Goal: Task Accomplishment & Management: Manage account settings

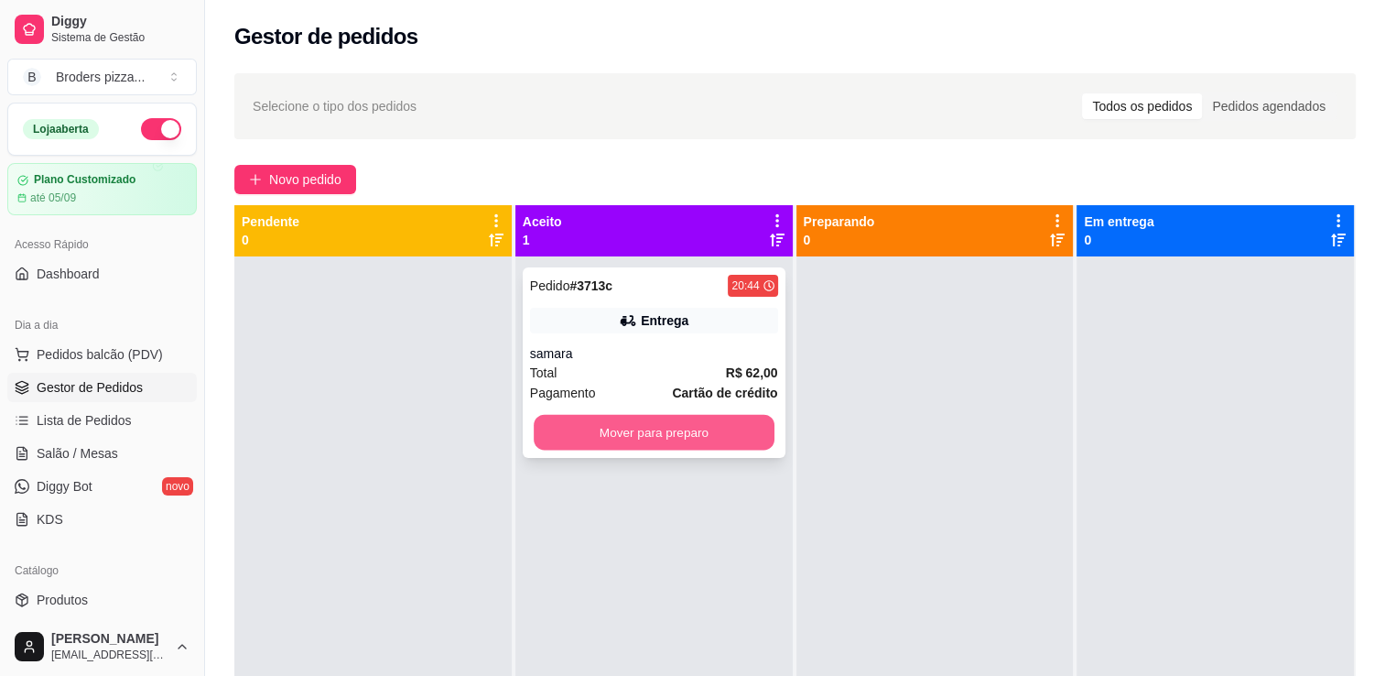
click at [665, 427] on button "Mover para preparo" at bounding box center [654, 433] width 241 height 36
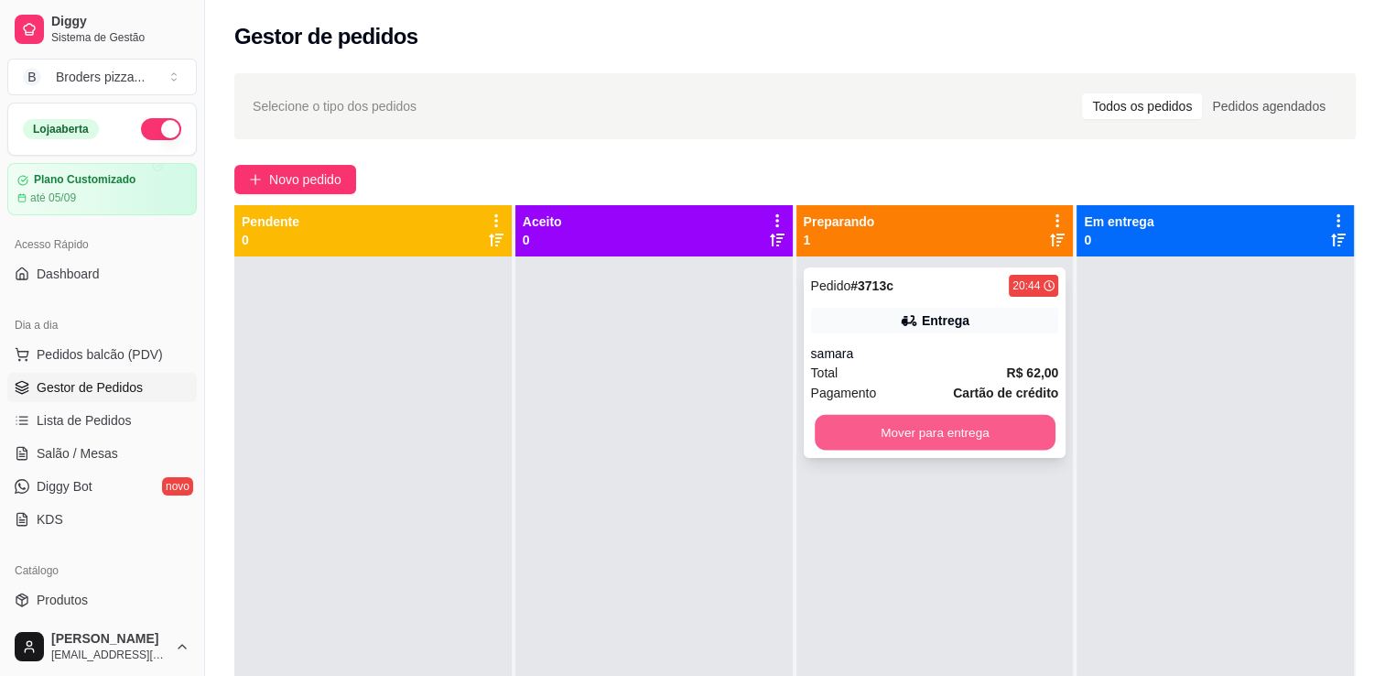
click at [830, 418] on button "Mover para entrega" at bounding box center [935, 433] width 241 height 36
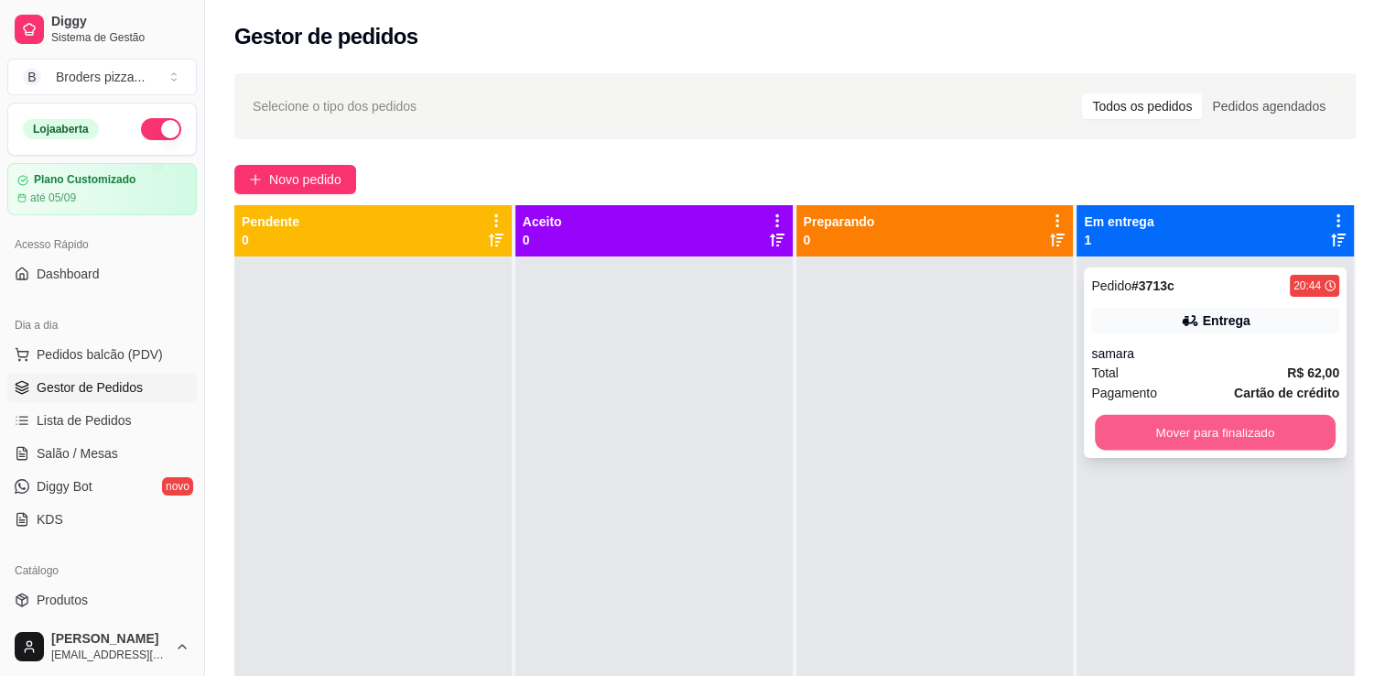
click at [1172, 443] on button "Mover para finalizado" at bounding box center [1215, 433] width 241 height 36
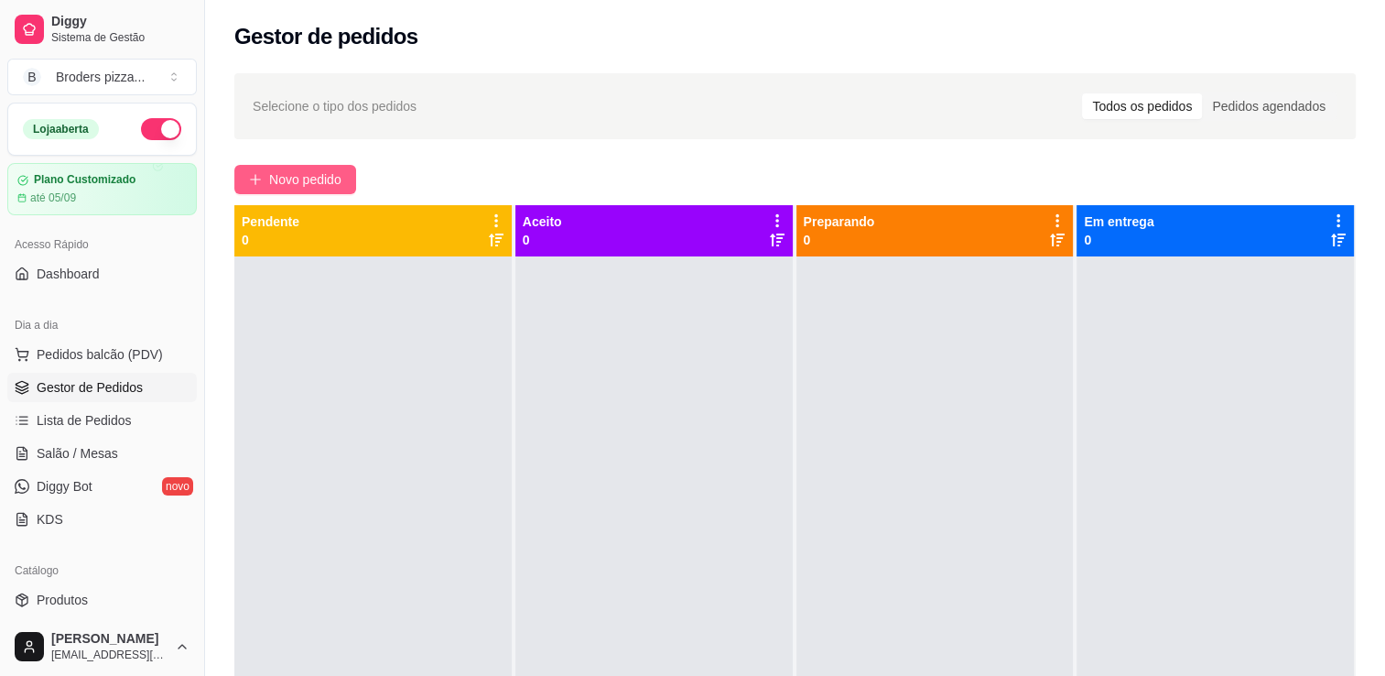
click at [286, 170] on span "Novo pedido" at bounding box center [305, 179] width 72 height 20
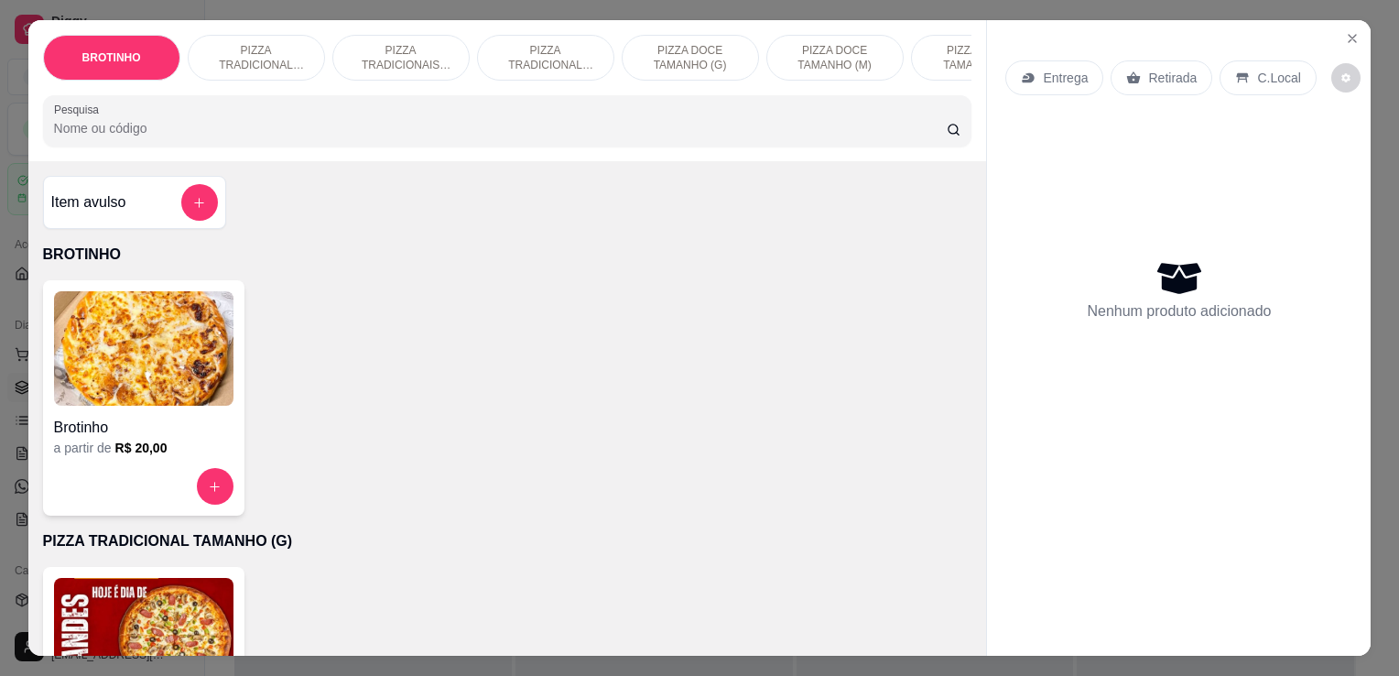
click at [158, 406] on img at bounding box center [143, 348] width 179 height 114
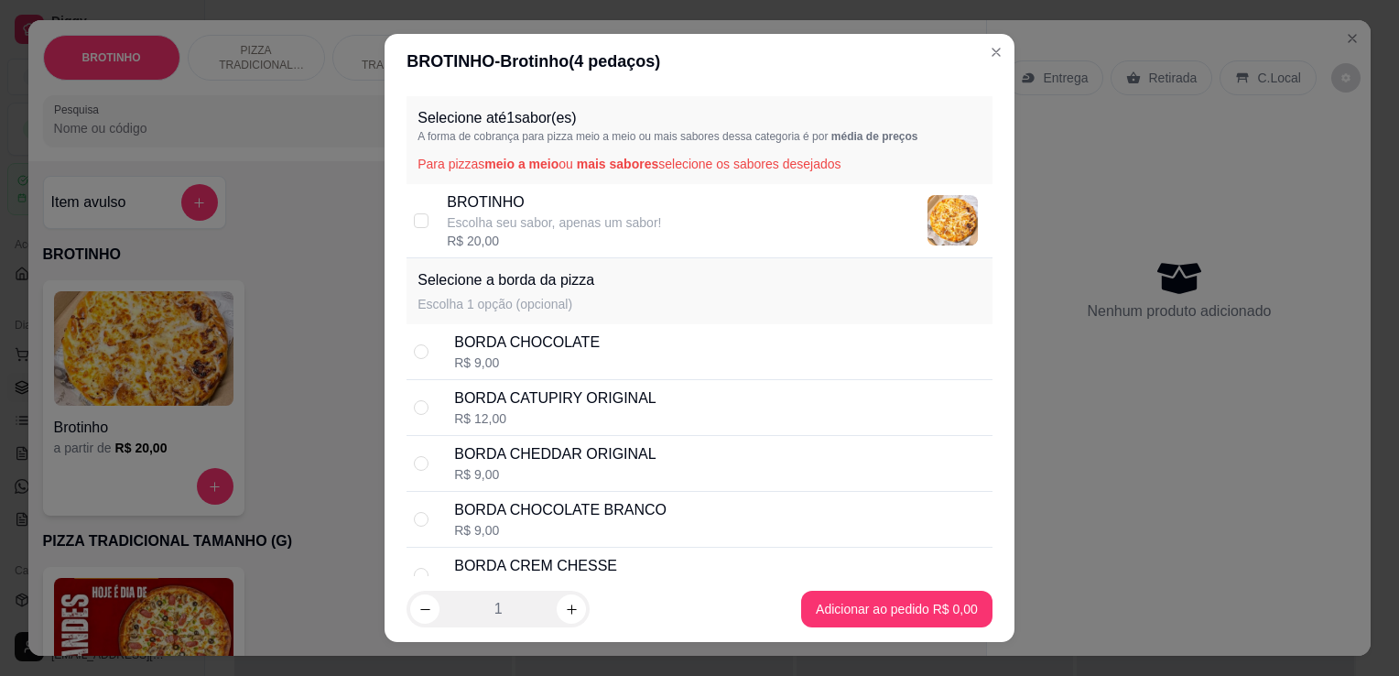
click at [571, 181] on div "Selecione até 1 sabor(es) A forma de cobrança para pizza meio a meio ou mais sa…" at bounding box center [699, 140] width 586 height 88
drag, startPoint x: 571, startPoint y: 181, endPoint x: 632, endPoint y: 205, distance: 64.9
click at [632, 205] on p "BROTINHO" at bounding box center [554, 202] width 214 height 22
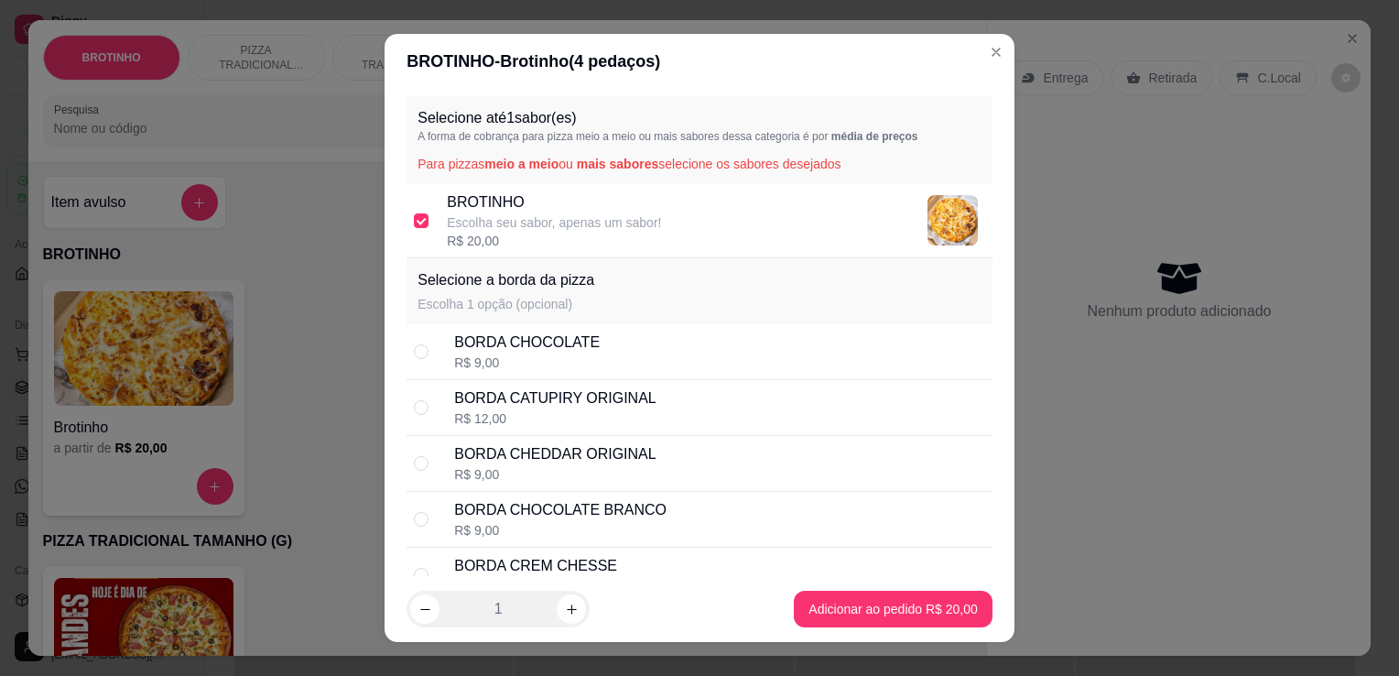
click at [632, 205] on p "BROTINHO" at bounding box center [554, 202] width 214 height 22
checkbox input "true"
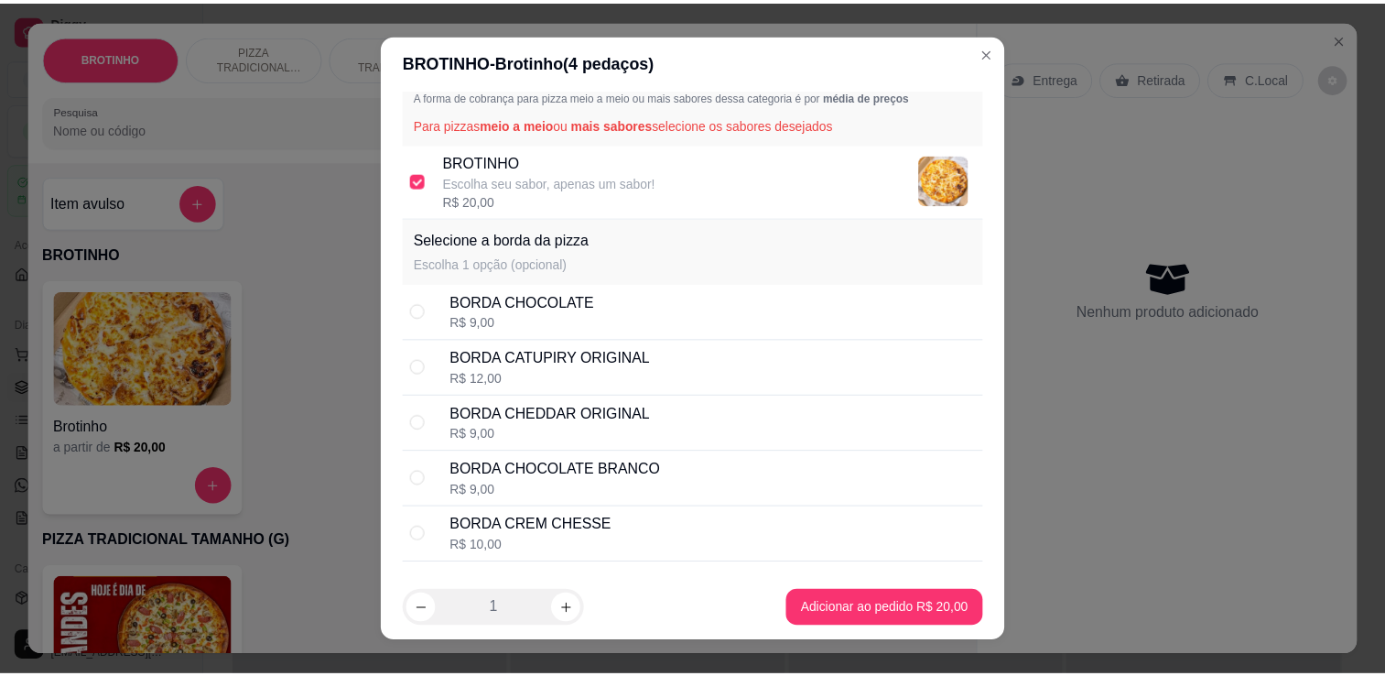
scroll to position [106, 0]
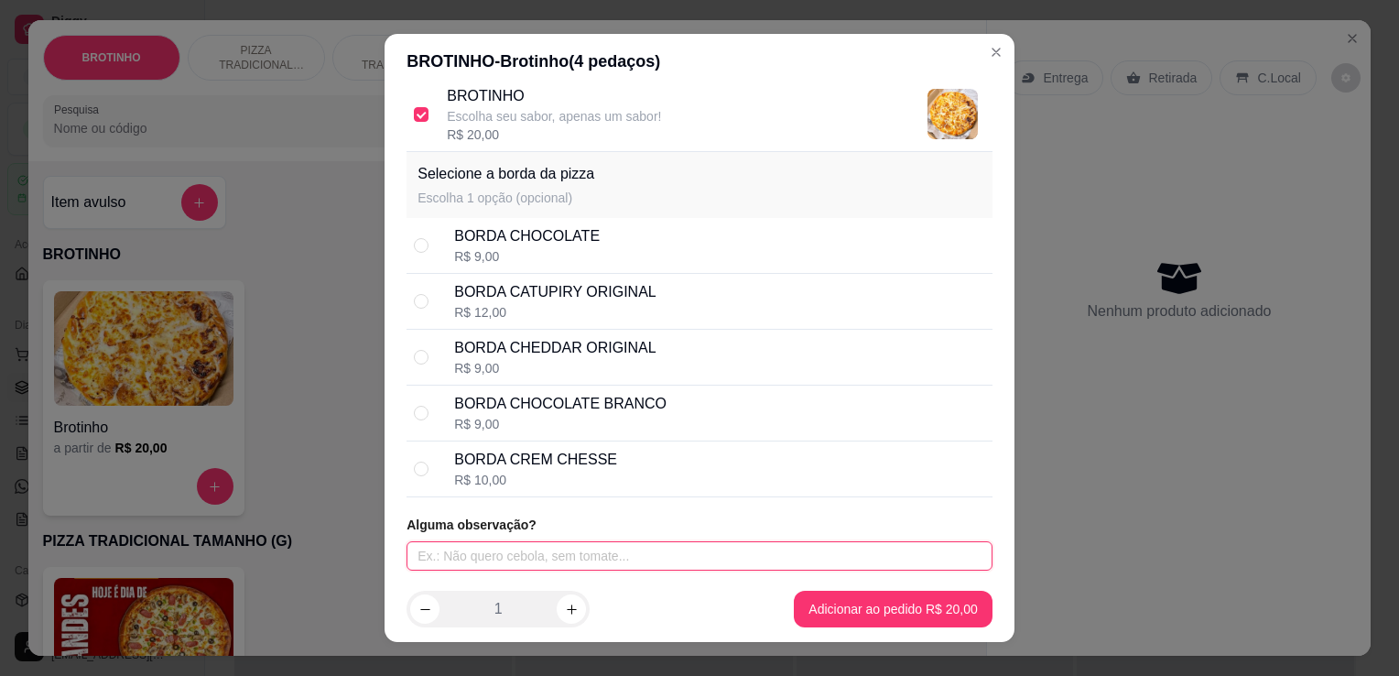
click at [684, 548] on input "text" at bounding box center [699, 555] width 586 height 29
type input "c"
click at [678, 561] on input "cho" at bounding box center [699, 555] width 586 height 29
type input "chocolate"
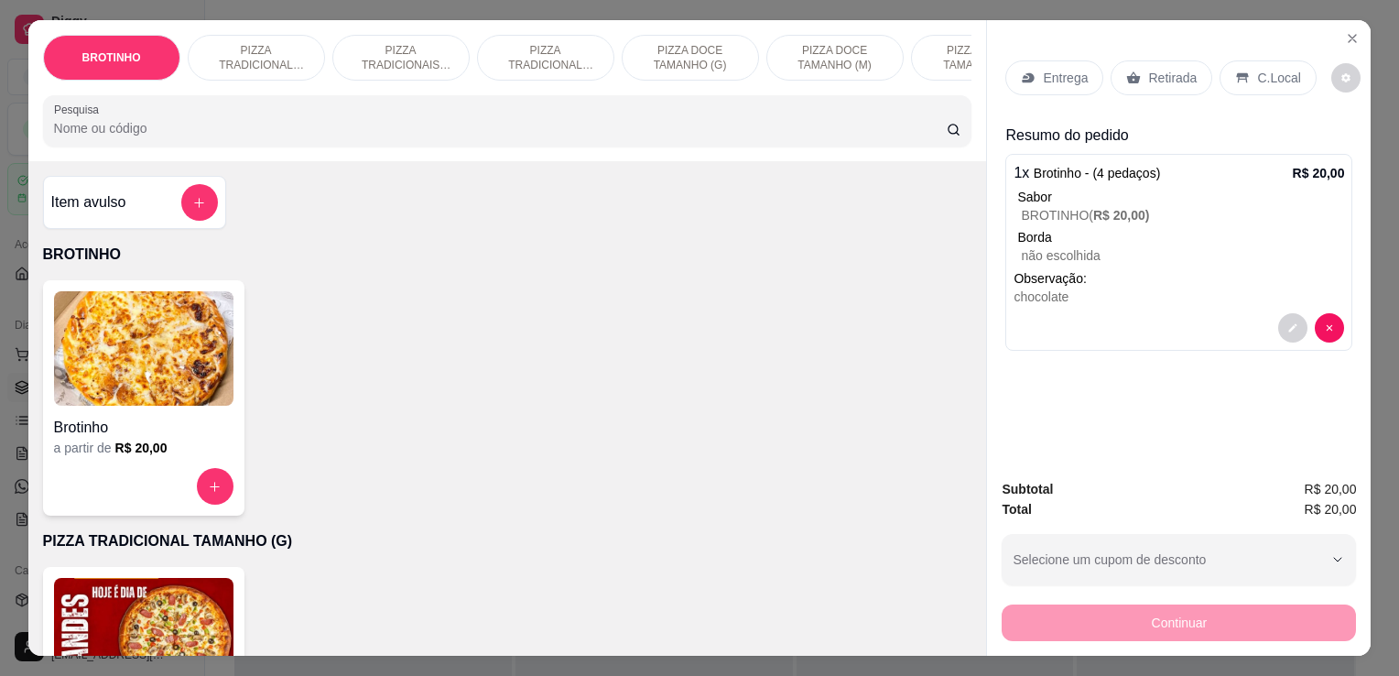
click at [1188, 74] on div "Retirada" at bounding box center [1161, 77] width 102 height 35
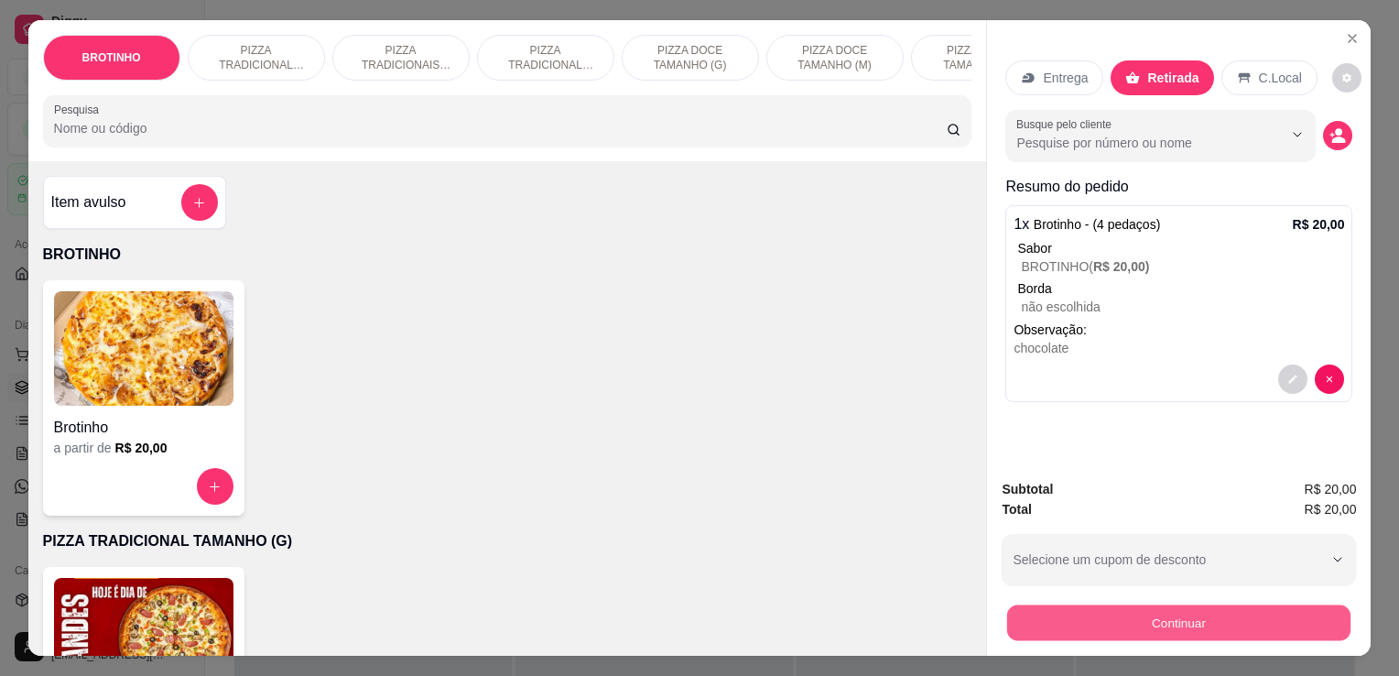
click at [1132, 628] on button "Continuar" at bounding box center [1178, 622] width 343 height 36
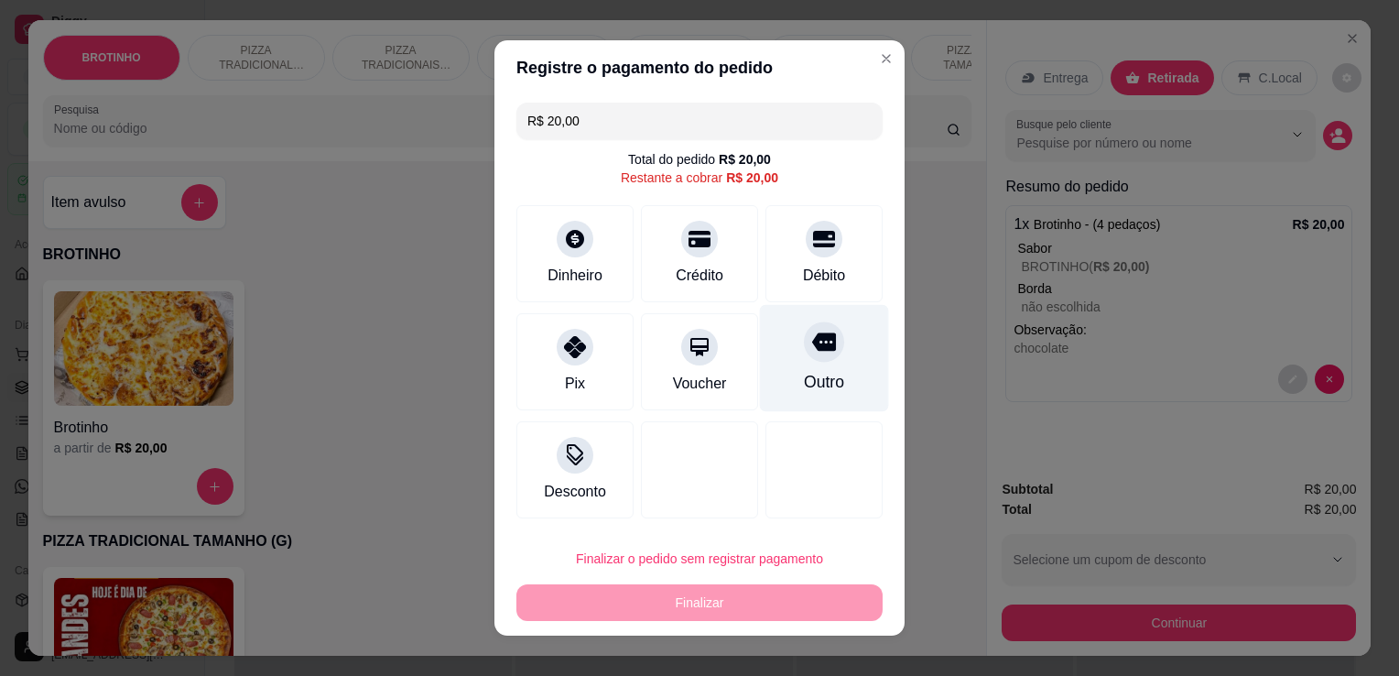
click at [831, 339] on div "Outro" at bounding box center [824, 358] width 129 height 107
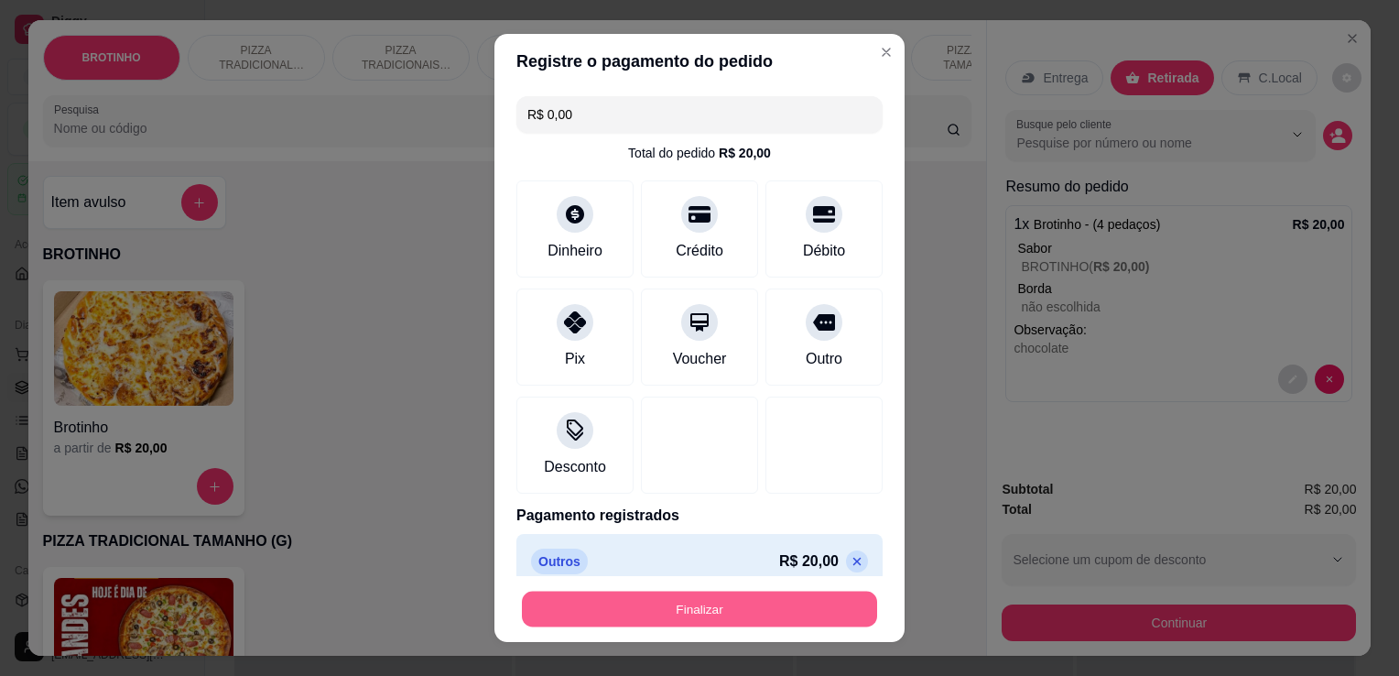
click at [709, 610] on button "Finalizar" at bounding box center [699, 609] width 355 height 36
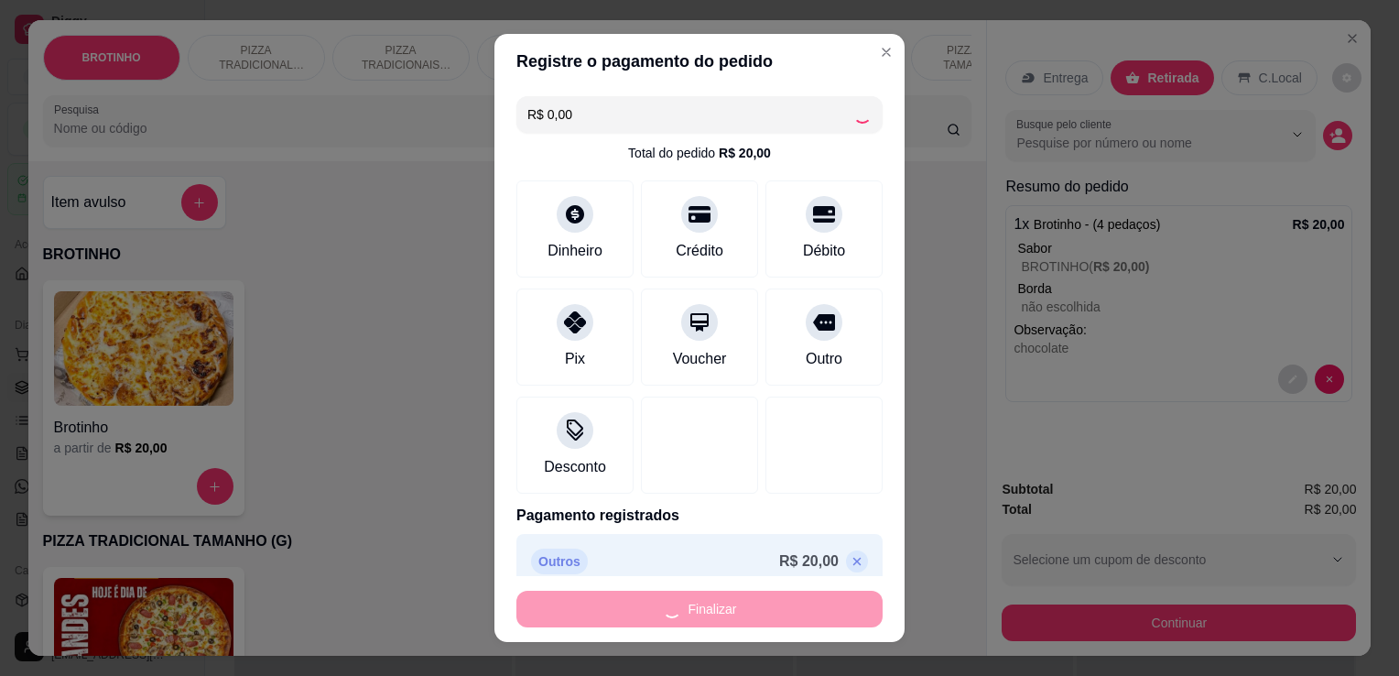
type input "-R$ 20,00"
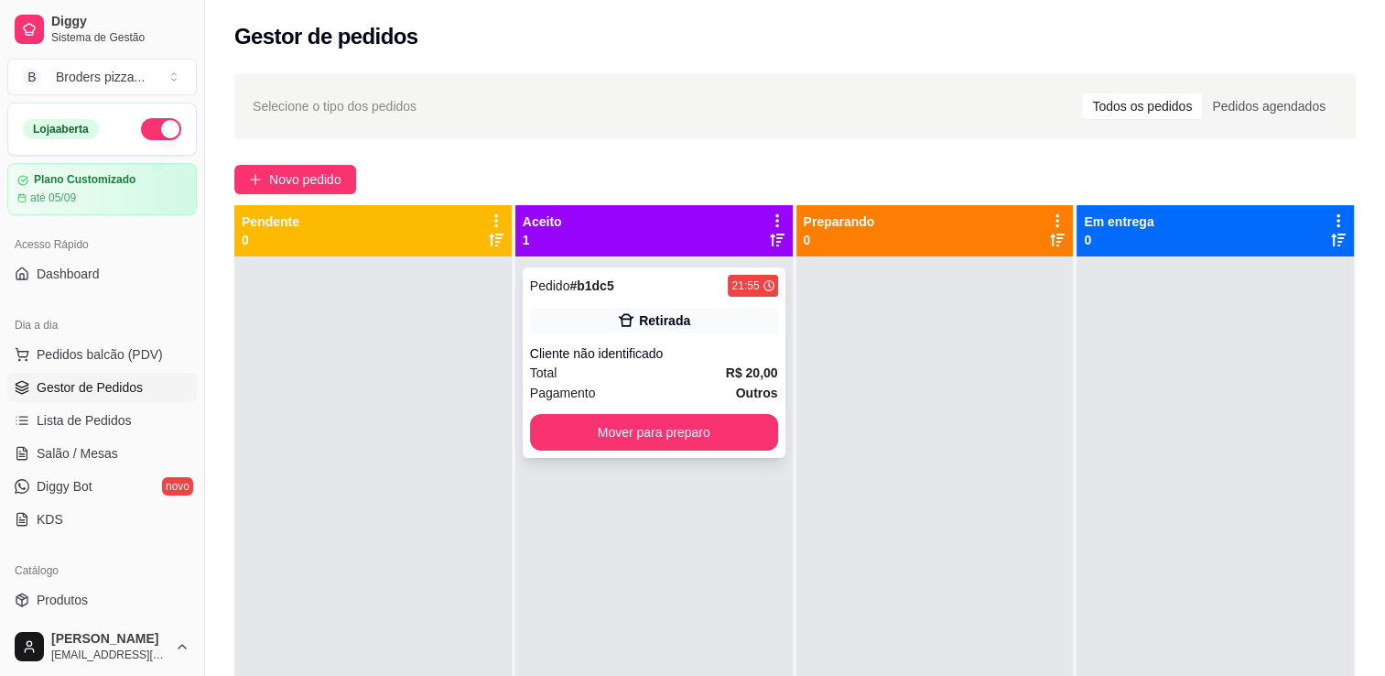
click at [728, 375] on strong "R$ 20,00" at bounding box center [752, 372] width 52 height 15
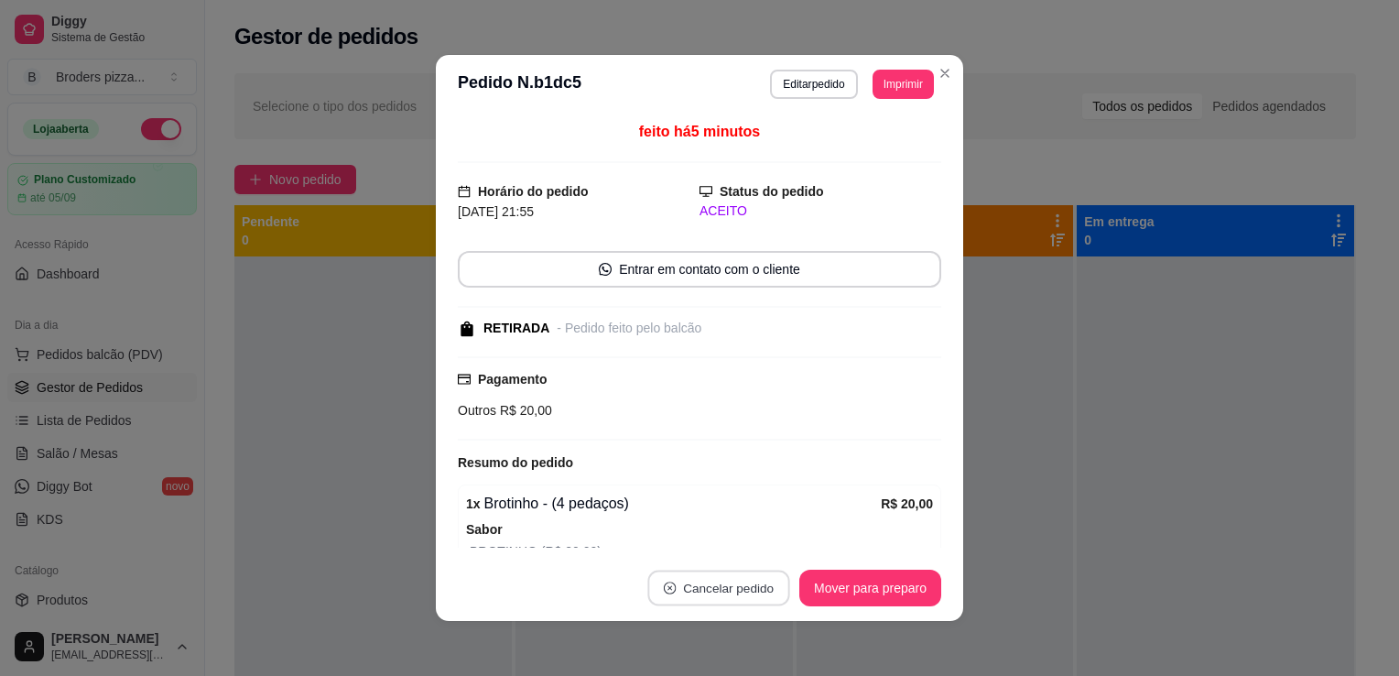
click at [659, 596] on button "Cancelar pedido" at bounding box center [718, 588] width 142 height 36
click at [769, 553] on button "Sim" at bounding box center [762, 543] width 71 height 36
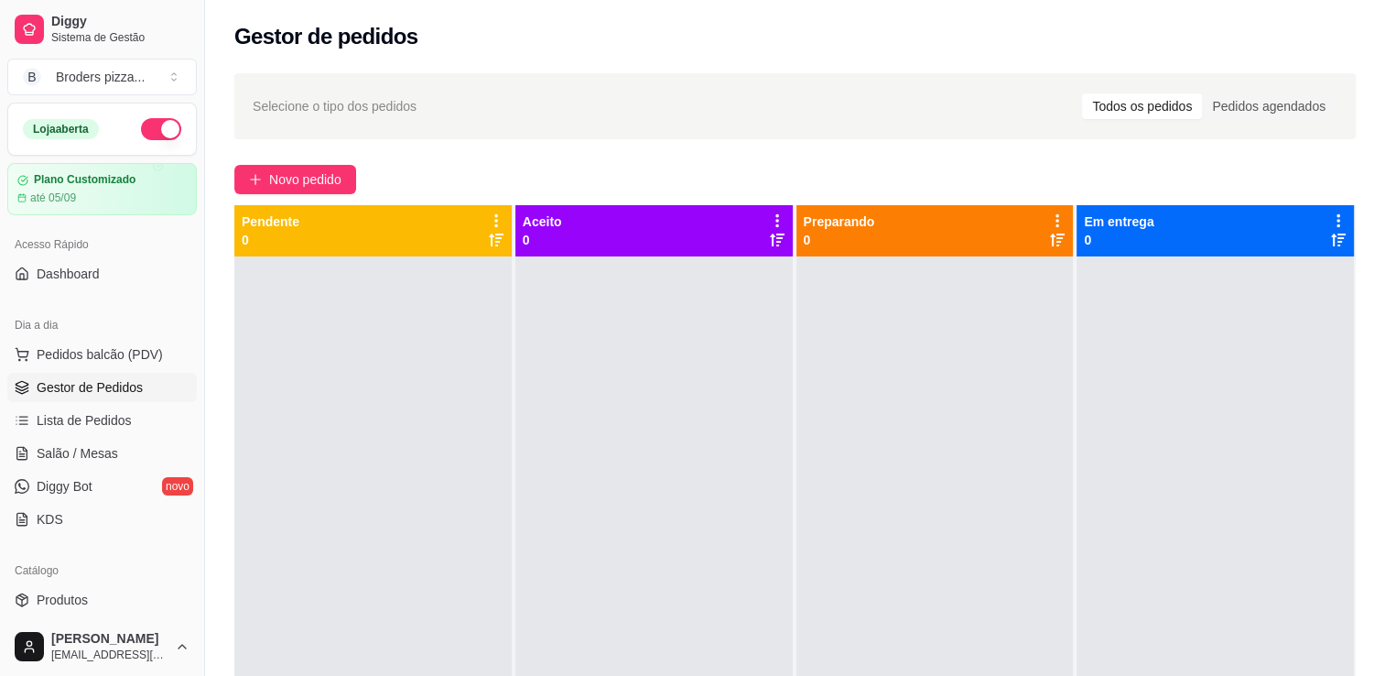
click at [156, 125] on button "button" at bounding box center [161, 129] width 40 height 22
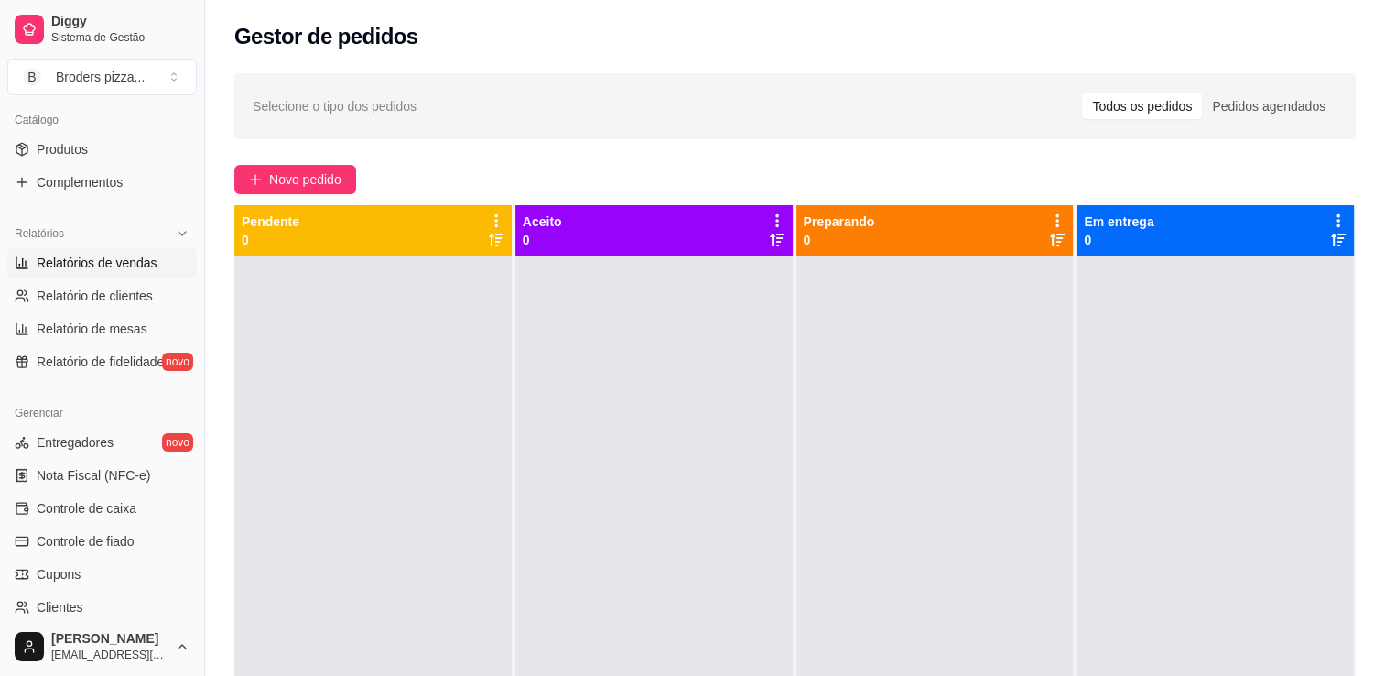
click at [31, 269] on link "Relatórios de vendas" at bounding box center [101, 262] width 189 height 29
select select "ALL"
select select "0"
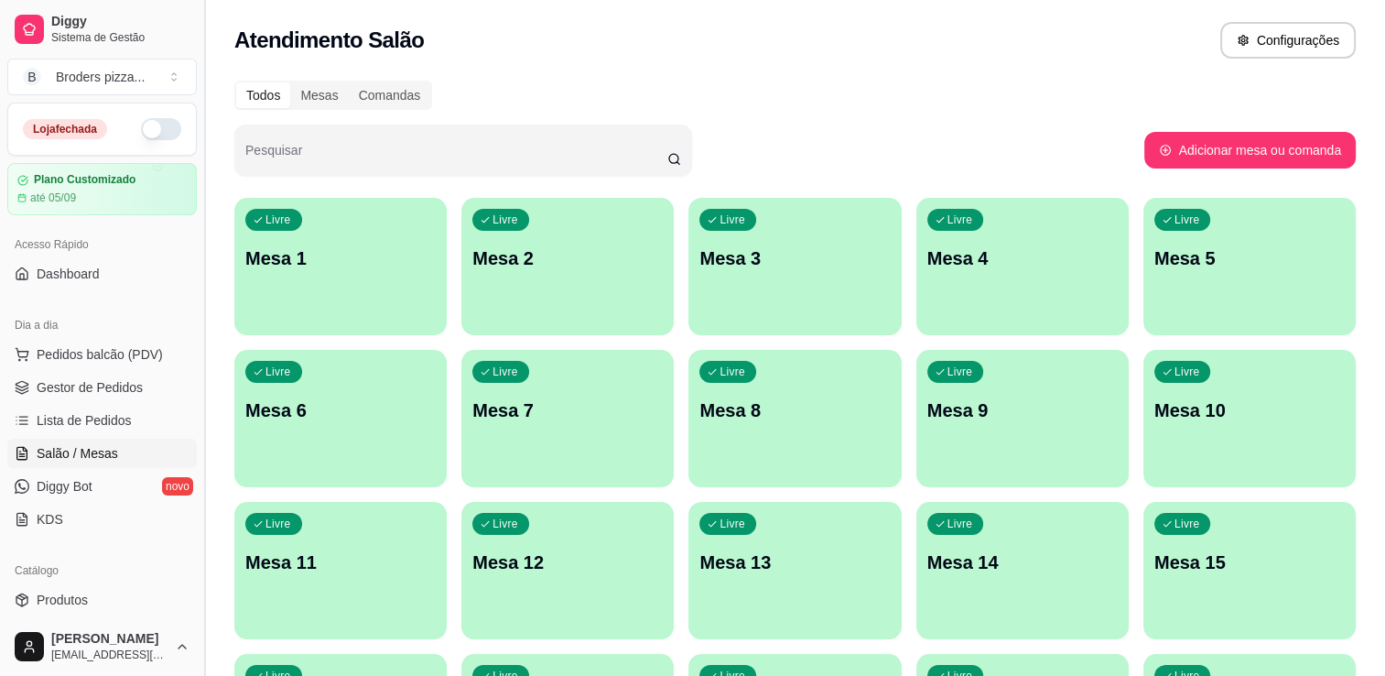
click at [198, 322] on button "Toggle Sidebar" at bounding box center [204, 338] width 15 height 676
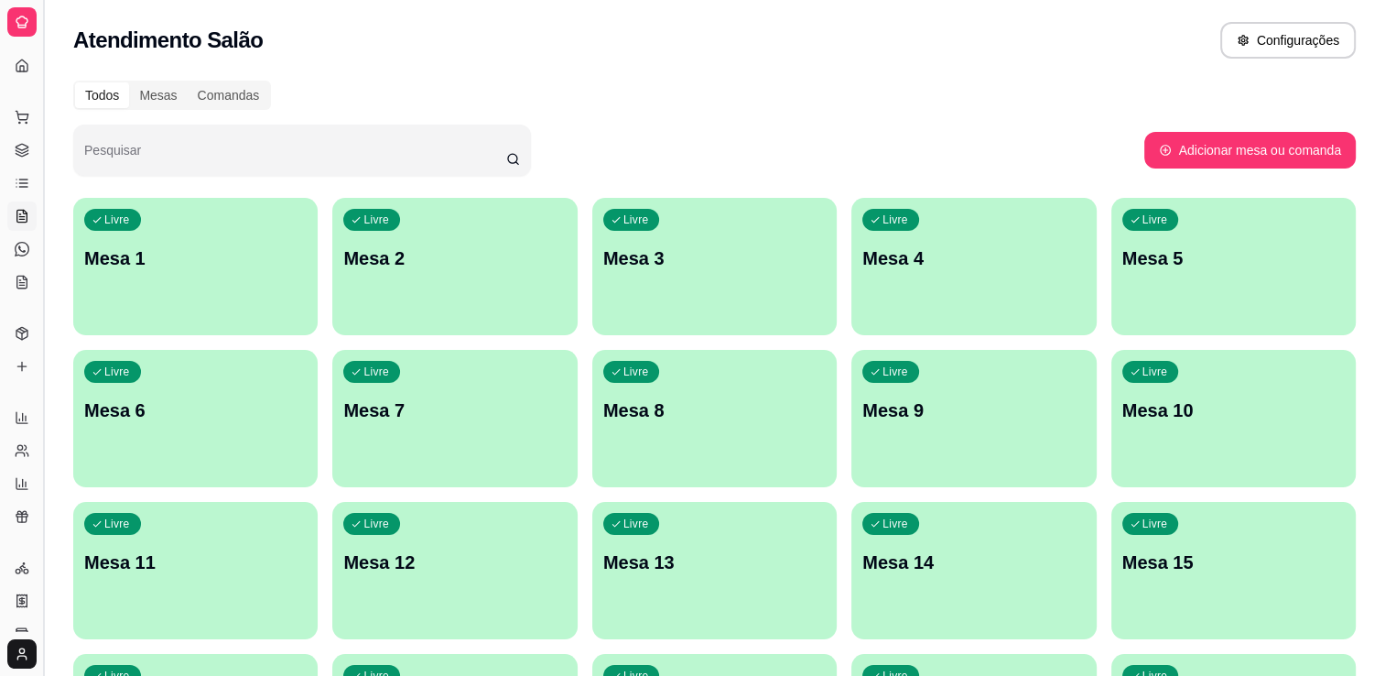
click at [47, 244] on button "Toggle Sidebar" at bounding box center [43, 338] width 15 height 676
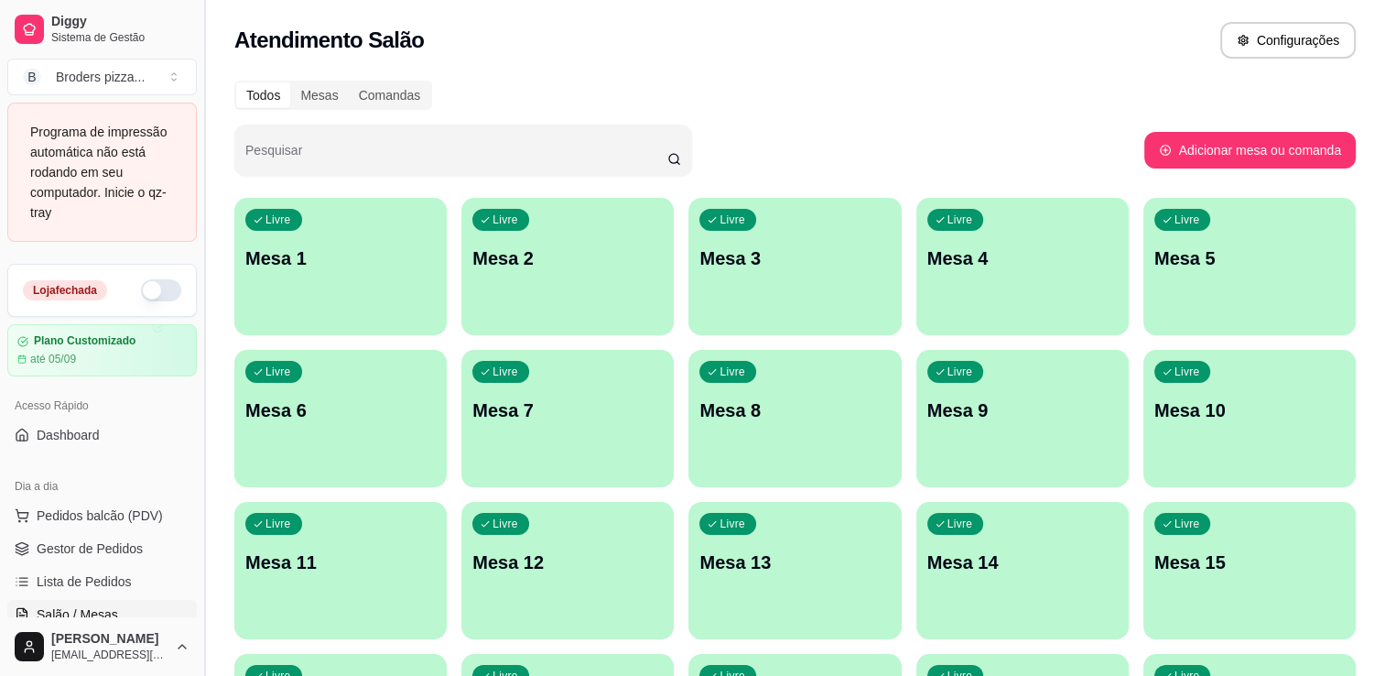
drag, startPoint x: 188, startPoint y: 366, endPoint x: 203, endPoint y: 514, distance: 149.1
click at [204, 482] on div "Diggy Sistema de Gestão B Broders pizza ... Programa de impressão automática nã…" at bounding box center [102, 338] width 204 height 676
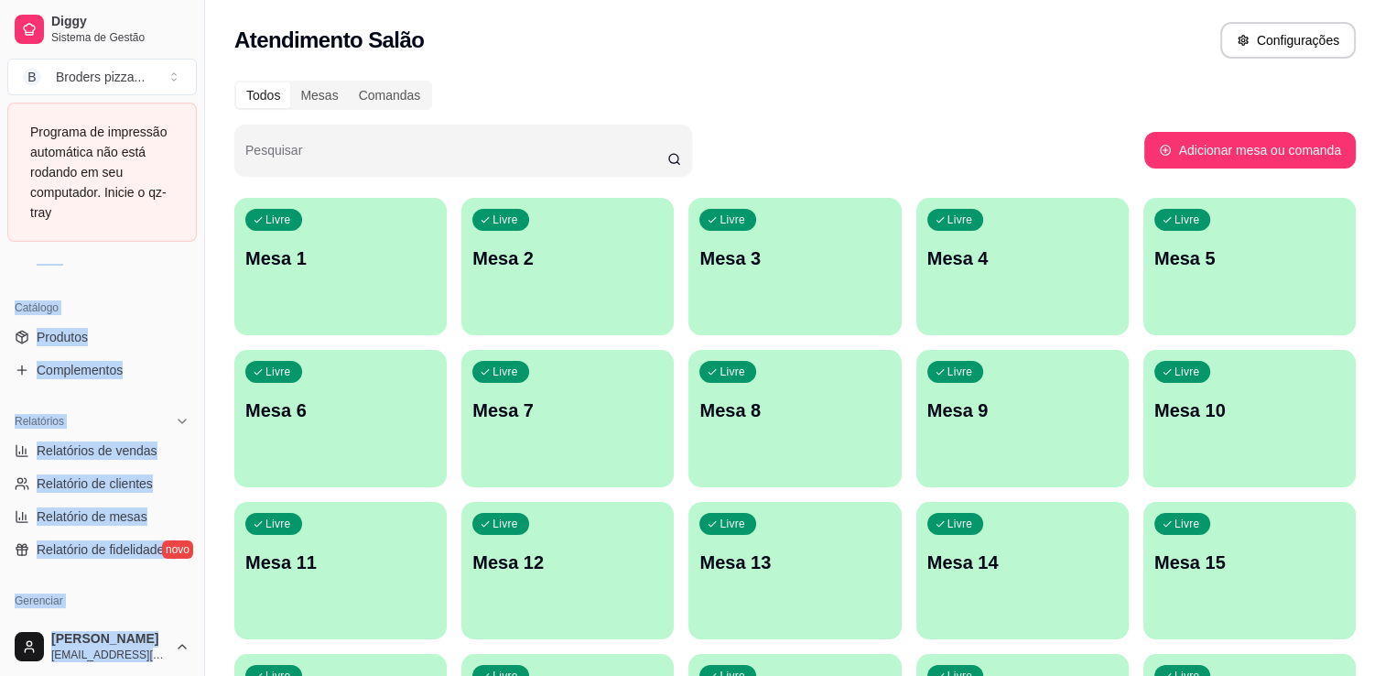
scroll to position [439, 0]
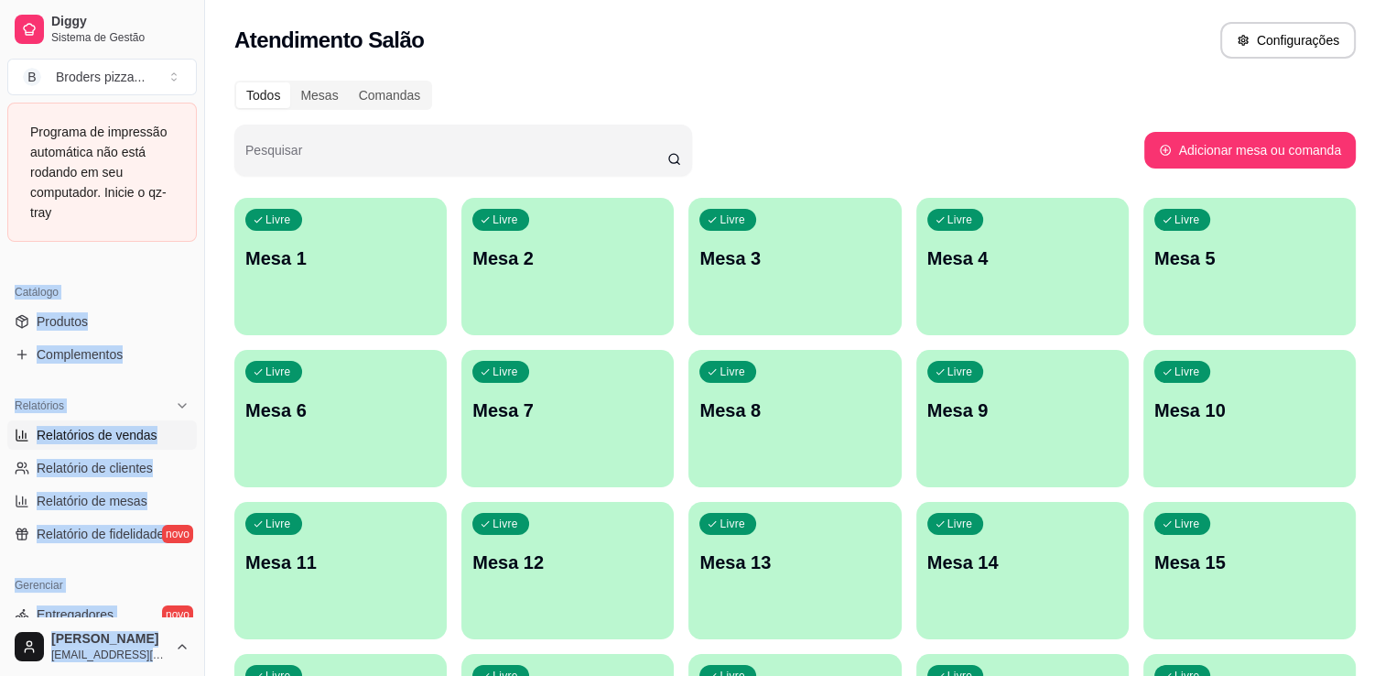
click at [129, 429] on span "Relatórios de vendas" at bounding box center [97, 435] width 121 height 18
select select "ALL"
select select "0"
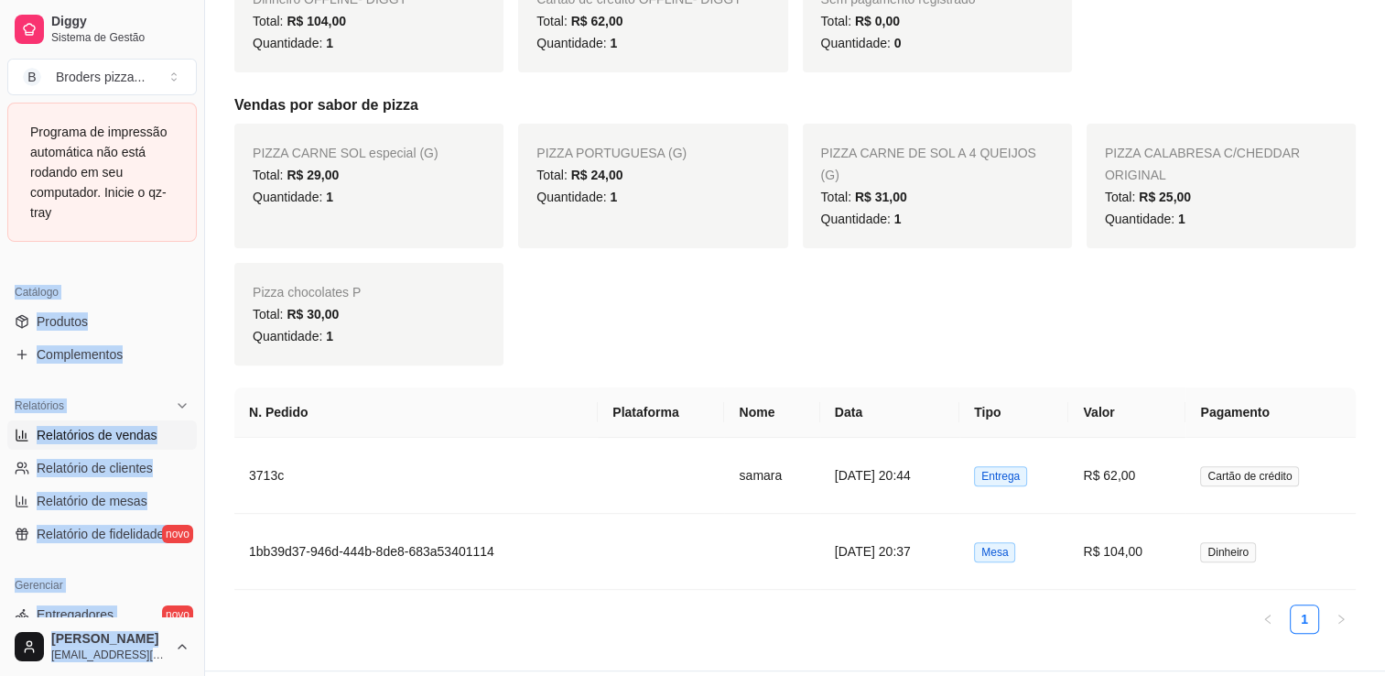
scroll to position [581, 0]
